Goal: Information Seeking & Learning: Understand process/instructions

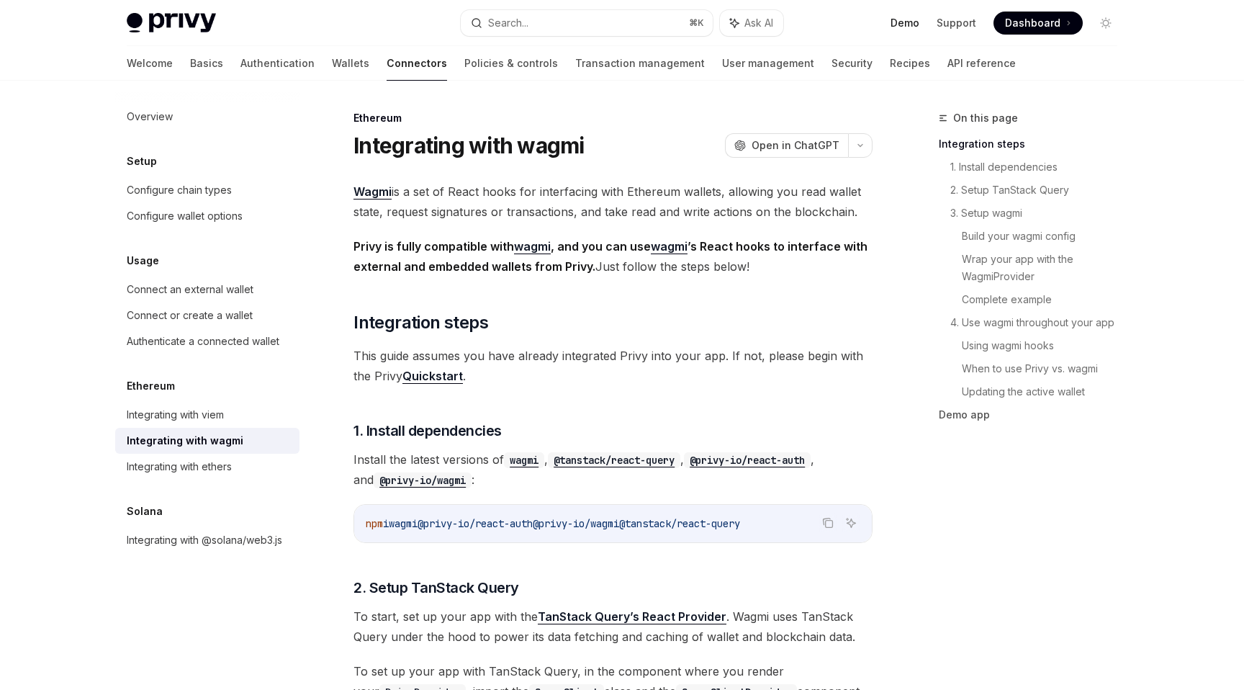
click at [901, 27] on link "Demo" at bounding box center [905, 23] width 29 height 14
click at [211, 530] on link "Integrating with @solana/web3.js" at bounding box center [207, 540] width 184 height 26
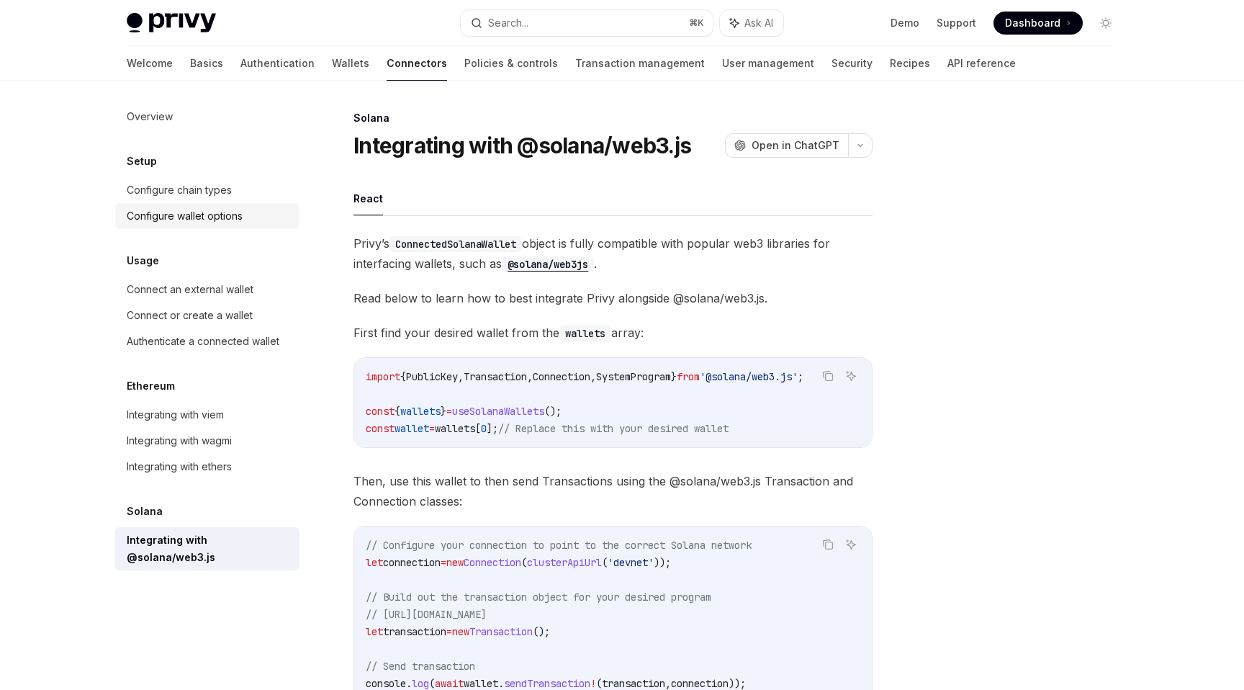
click at [239, 215] on div "Configure wallet options" at bounding box center [185, 215] width 116 height 17
type textarea "*"
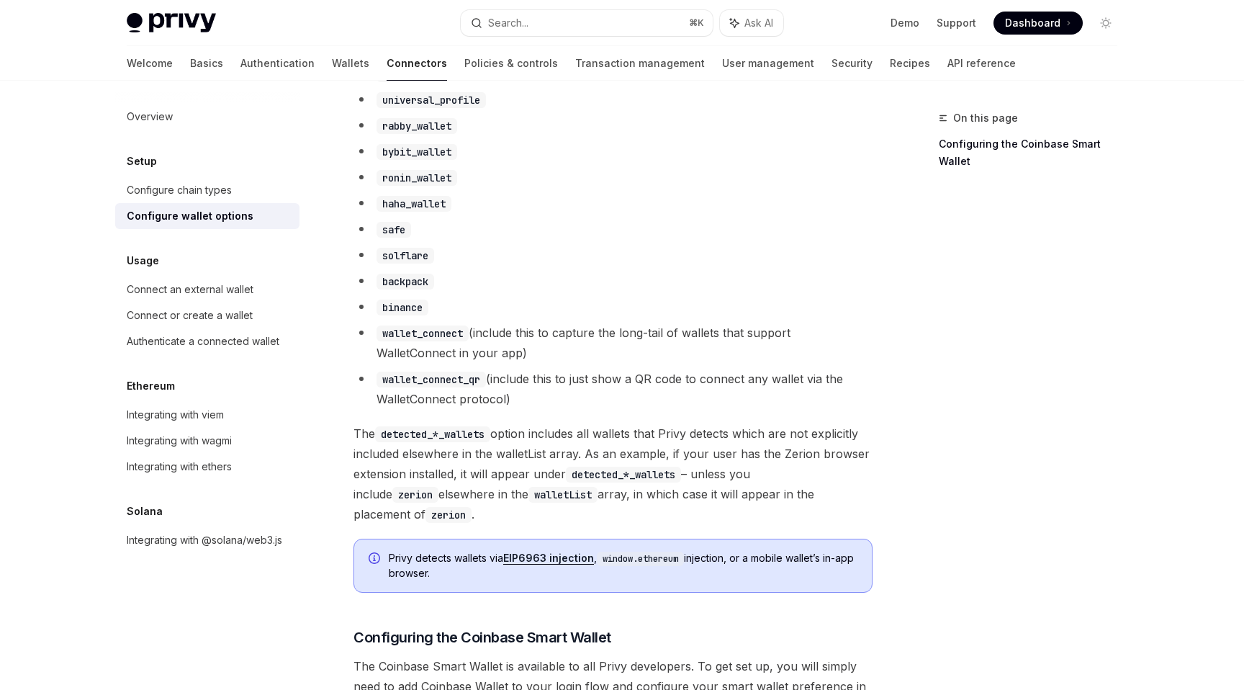
scroll to position [1107, 0]
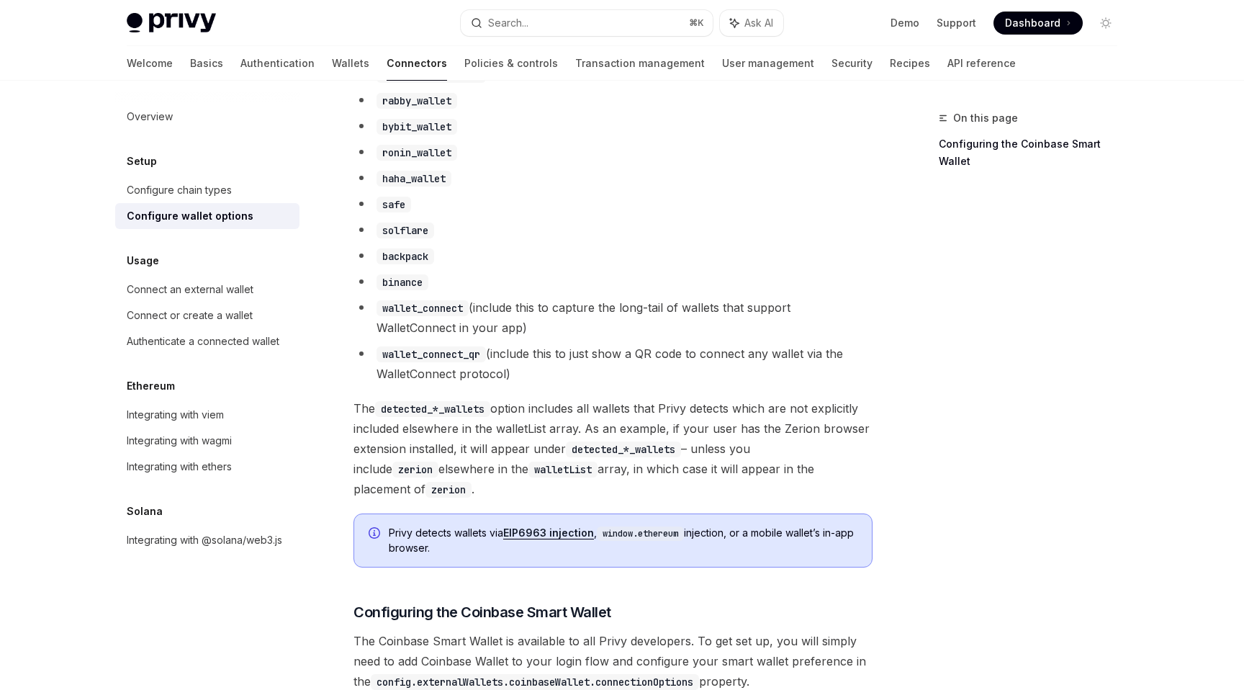
click at [398, 238] on code "solflare" at bounding box center [406, 230] width 58 height 16
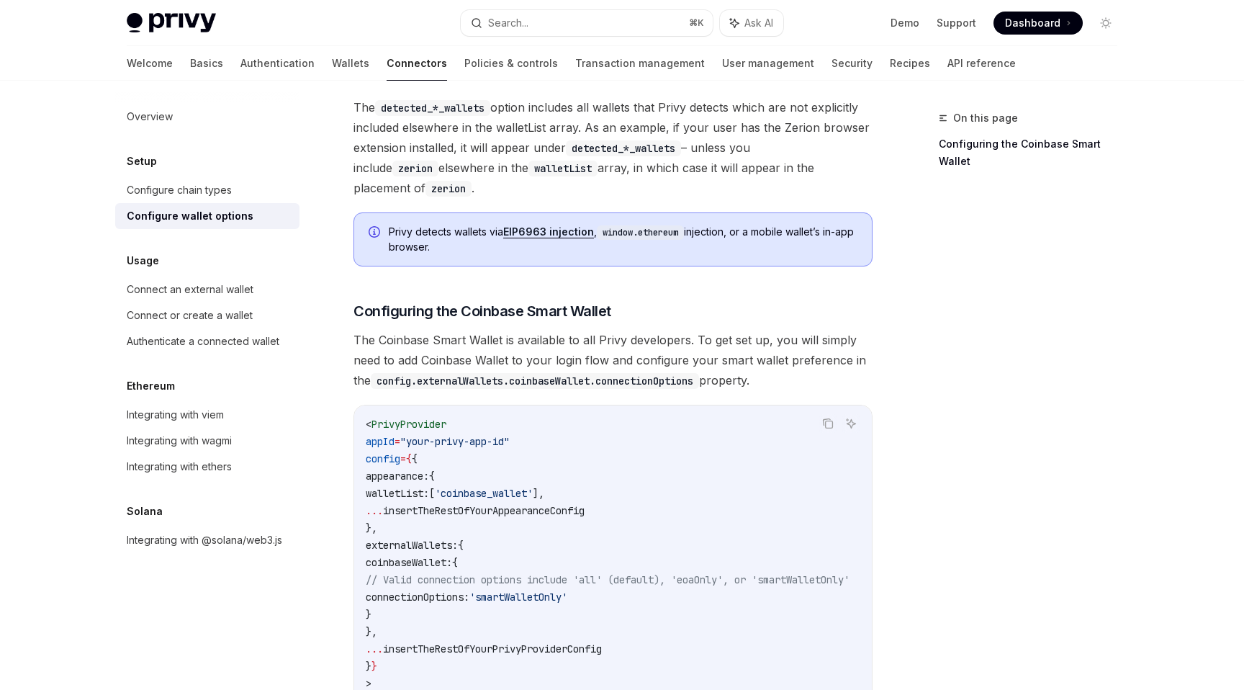
scroll to position [1603, 0]
